Goal: Task Accomplishment & Management: Use online tool/utility

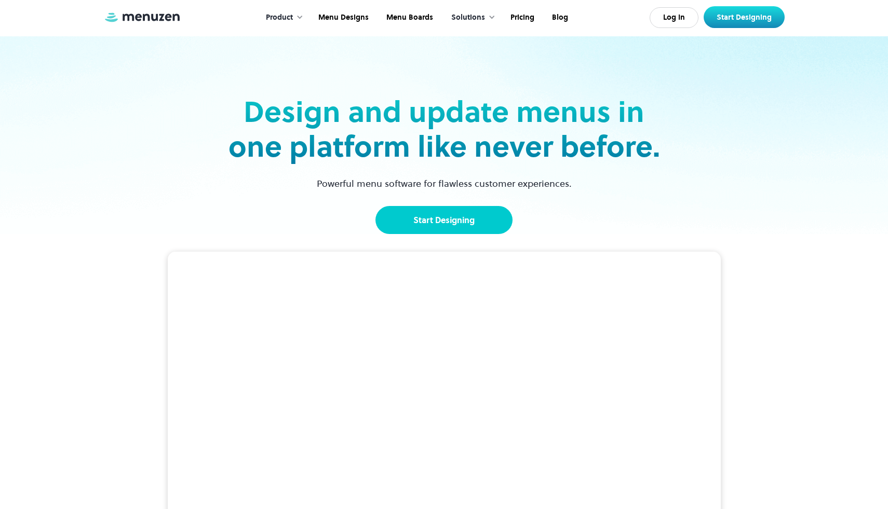
click at [456, 224] on link "Start Designing" at bounding box center [443, 220] width 137 height 28
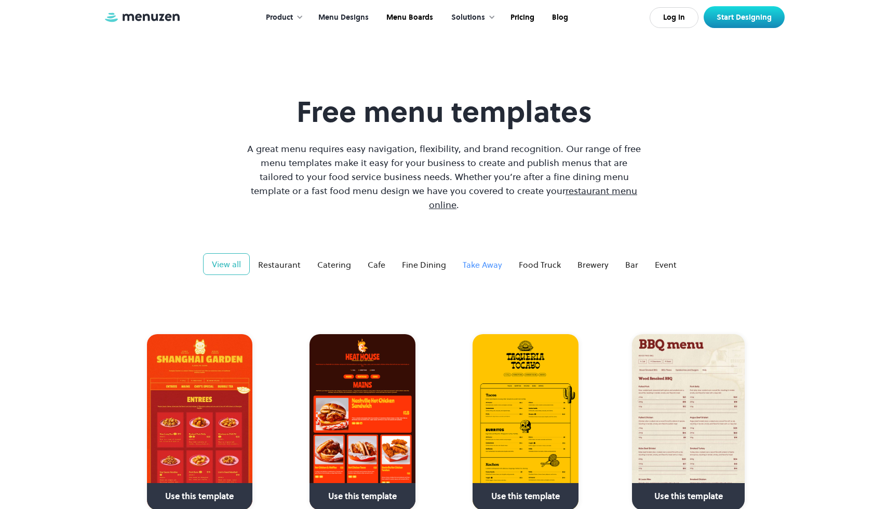
click at [485, 259] on div "Take Away" at bounding box center [482, 265] width 39 height 12
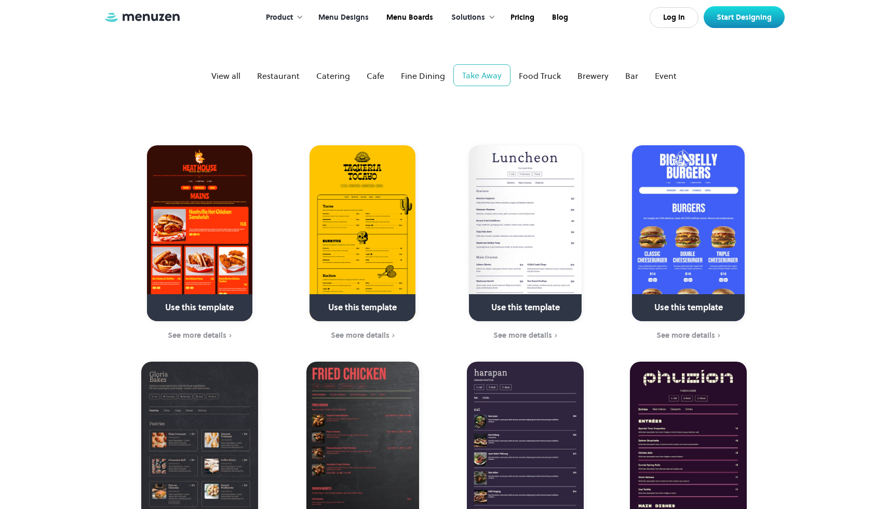
scroll to position [194, 0]
